Goal: Information Seeking & Learning: Check status

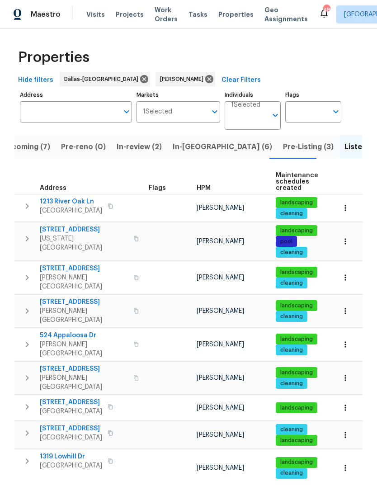
click at [191, 150] on span "In-reno (6)" at bounding box center [222, 147] width 99 height 13
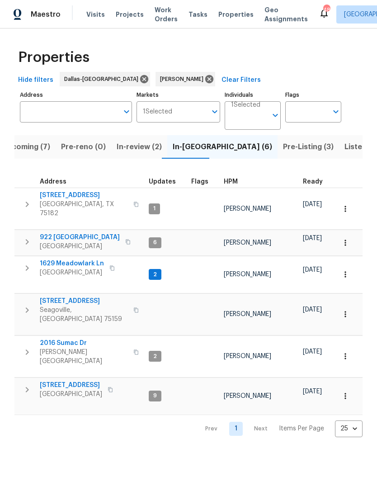
click at [29, 147] on span "Upcoming (7)" at bounding box center [26, 147] width 48 height 13
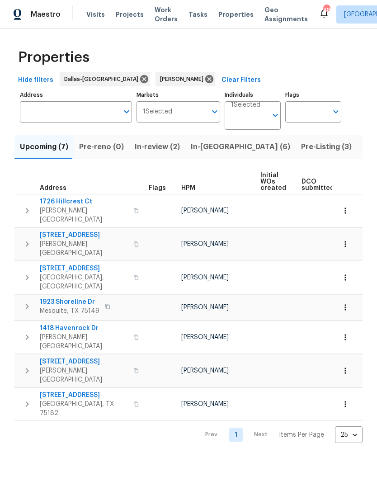
click at [209, 149] on span "In-reno (6)" at bounding box center [240, 147] width 99 height 13
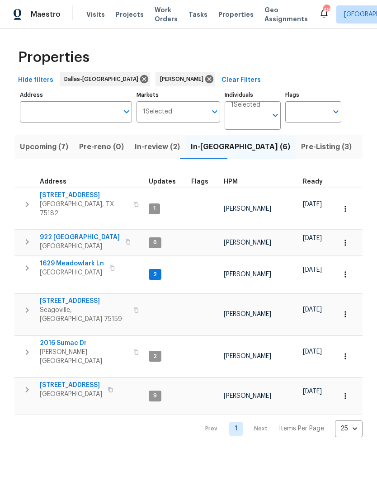
click at [69, 381] on span "1426 Whiteoak Dr" at bounding box center [71, 385] width 62 height 9
click at [363, 147] on span "Listed (27)" at bounding box center [382, 147] width 38 height 13
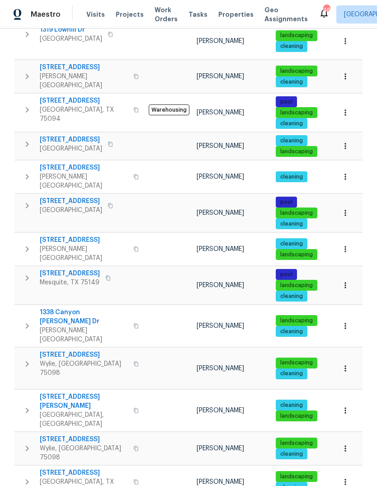
scroll to position [431, 0]
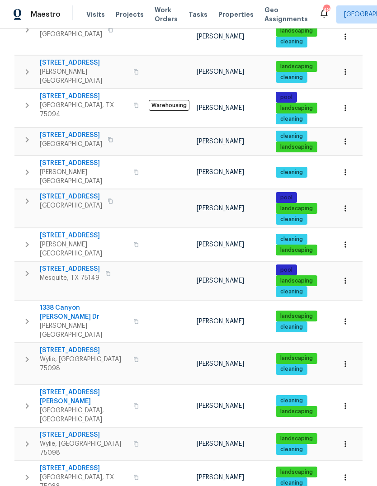
click at [66, 346] on span "[STREET_ADDRESS]" at bounding box center [84, 350] width 88 height 9
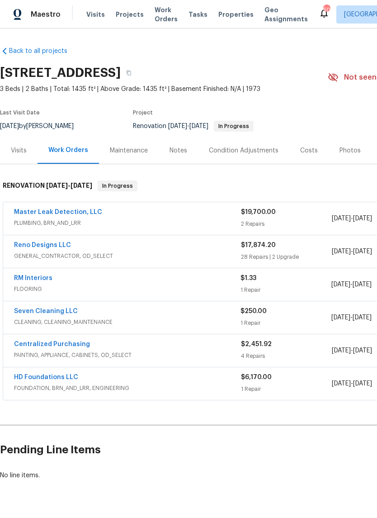
click at [83, 214] on link "Master Leak Detection, LLC" at bounding box center [58, 212] width 88 height 6
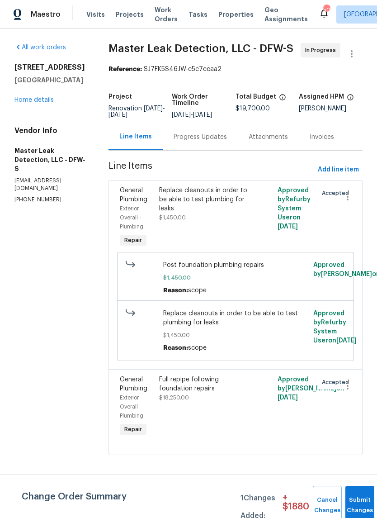
click at [220, 142] on div "Progress Updates" at bounding box center [200, 136] width 53 height 9
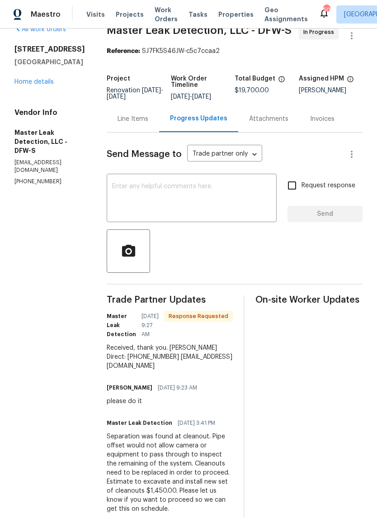
scroll to position [18, 0]
click at [38, 80] on link "Home details" at bounding box center [33, 82] width 39 height 6
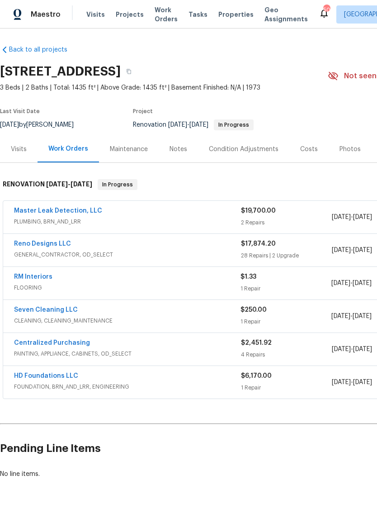
scroll to position [1, 0]
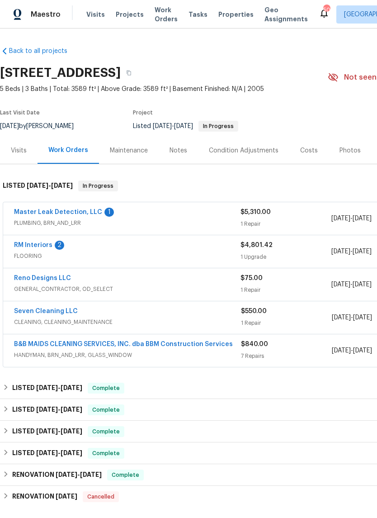
click at [89, 215] on link "Master Leak Detection, LLC" at bounding box center [58, 212] width 88 height 6
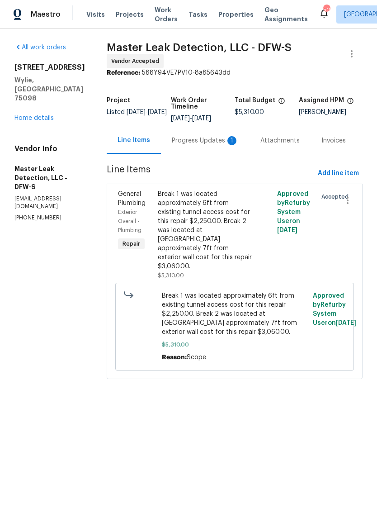
click at [204, 145] on div "Progress Updates 1" at bounding box center [205, 140] width 67 height 9
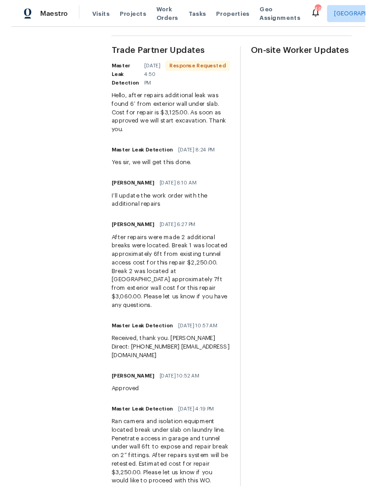
scroll to position [267, 0]
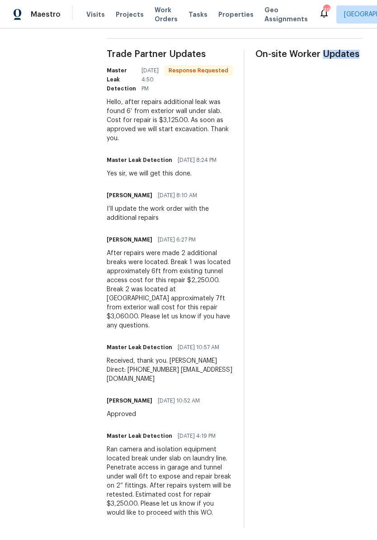
click at [359, 295] on div "On-site Worker Updates" at bounding box center [308, 289] width 107 height 478
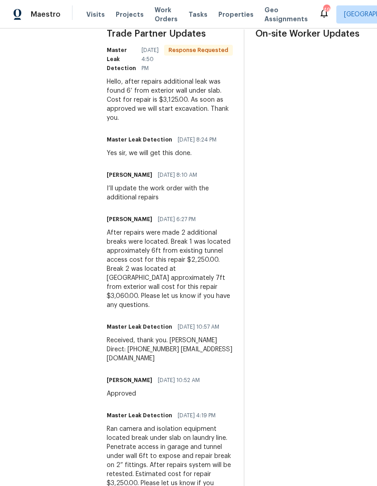
scroll to position [287, 0]
